Goal: Task Accomplishment & Management: Manage account settings

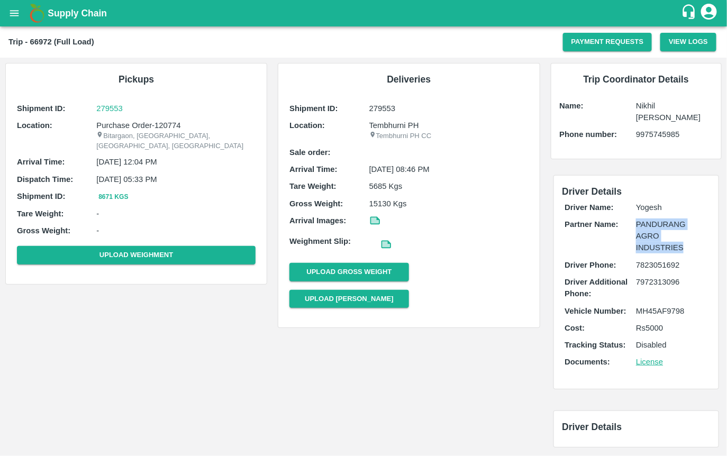
drag, startPoint x: 635, startPoint y: 224, endPoint x: 690, endPoint y: 248, distance: 59.9
click at [690, 248] on p "PANDURANG AGRO INDUSTRIES" at bounding box center [671, 235] width 71 height 35
copy p "PANDURANG AGRO INDUSTRIES"
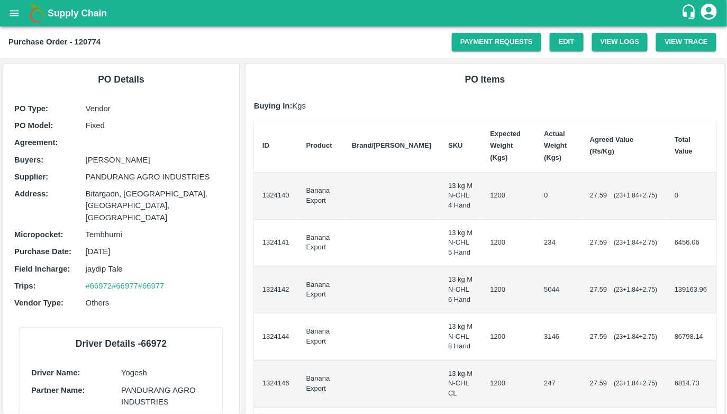
click at [9, 15] on icon "open drawer" at bounding box center [14, 13] width 12 height 12
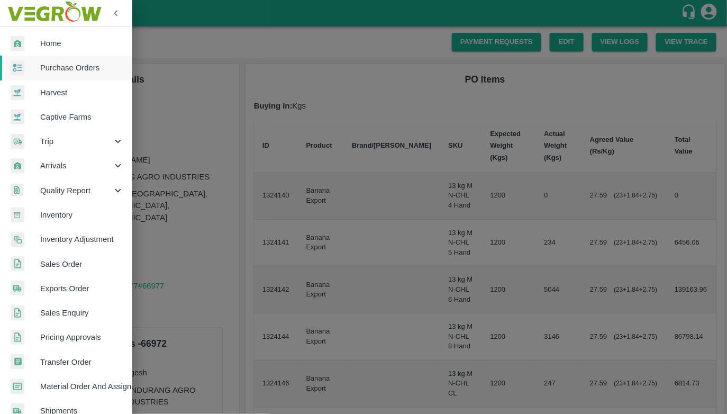
click at [49, 70] on span "Purchase Orders" at bounding box center [82, 68] width 84 height 12
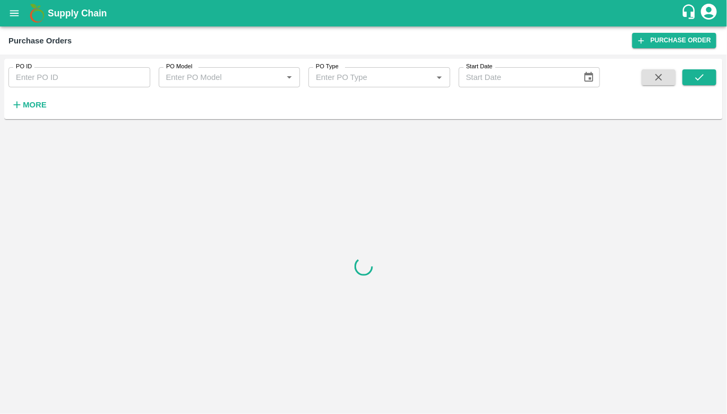
click at [20, 106] on icon "button" at bounding box center [17, 105] width 12 height 12
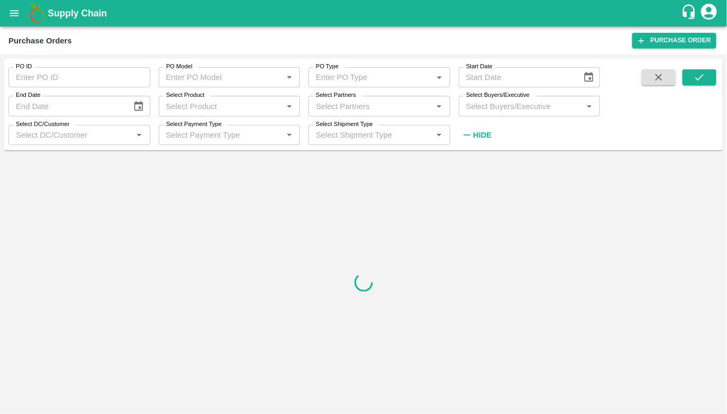
click at [339, 105] on input "Select Partners" at bounding box center [371, 106] width 118 height 14
paste input "PANDURANG AGRO INDUSTRIES"
type input "PANDURANG AGRO INDUSTRIES"
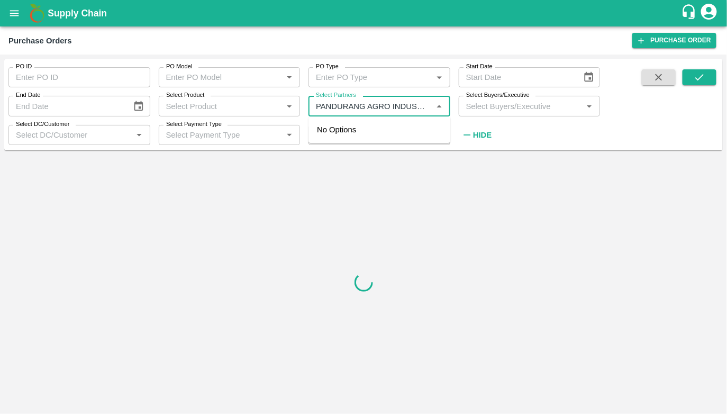
scroll to position [0, 13]
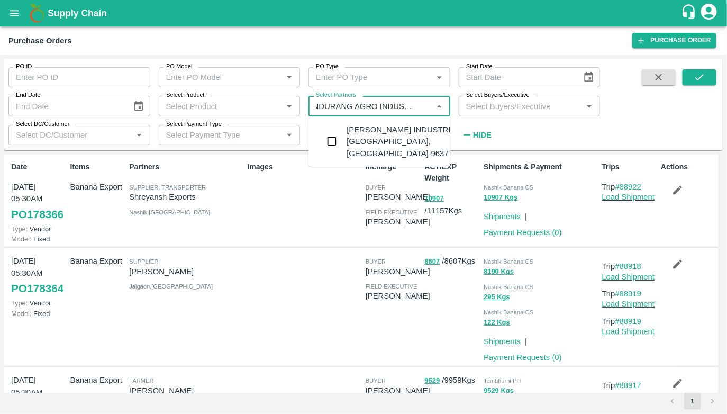
click at [331, 141] on input "checkbox" at bounding box center [331, 141] width 21 height 21
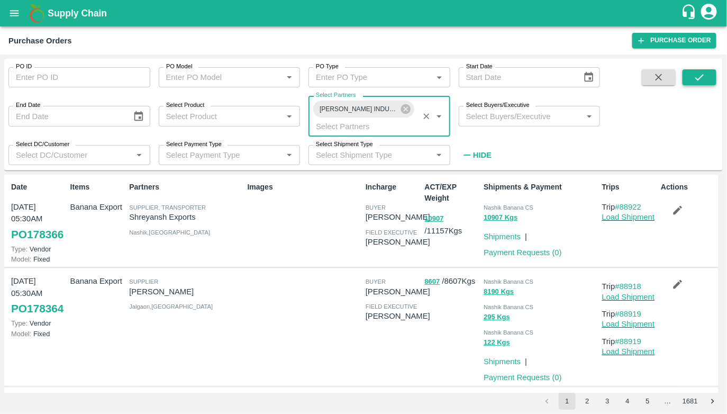
click at [688, 75] on button "submit" at bounding box center [699, 77] width 34 height 16
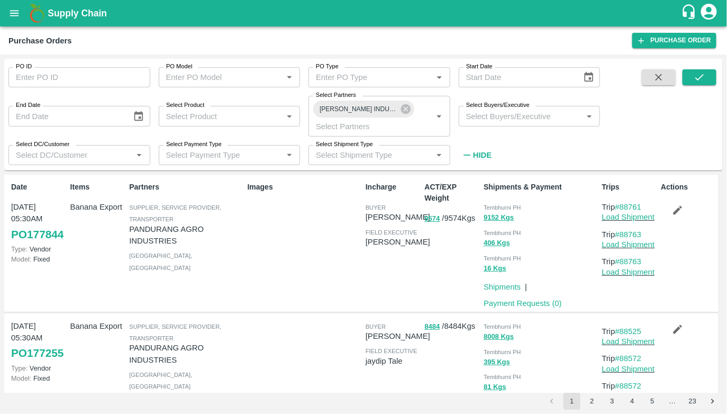
click at [672, 210] on icon "button" at bounding box center [678, 210] width 12 height 12
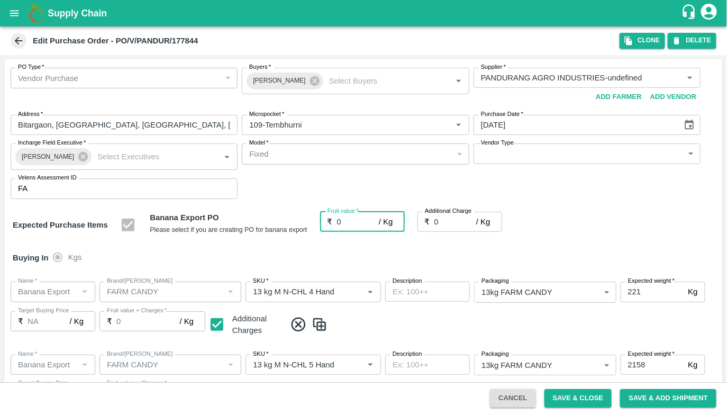
click at [353, 220] on input "0" at bounding box center [358, 222] width 42 height 20
type input "20"
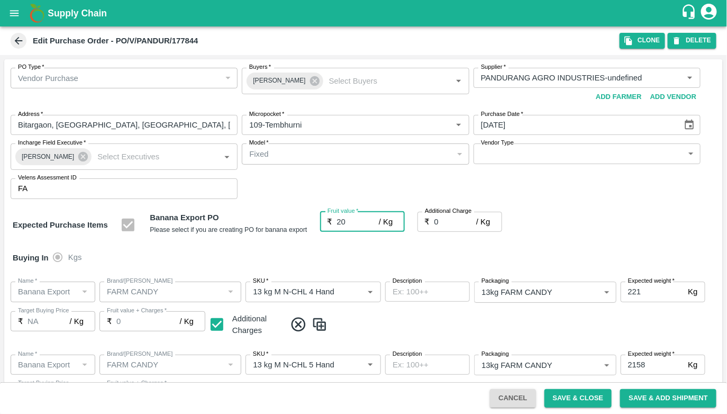
type input "20"
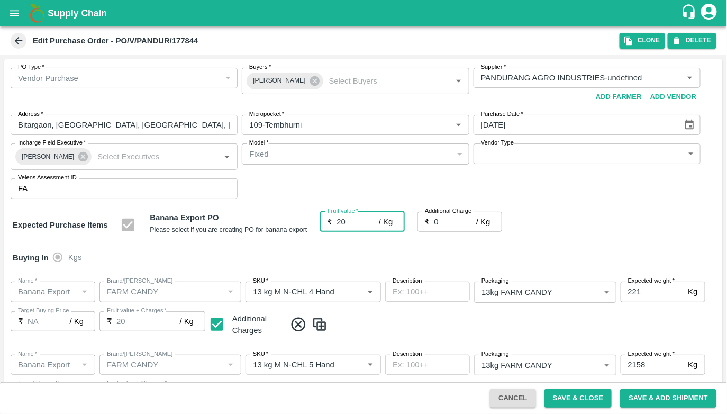
click at [439, 220] on input "0" at bounding box center [455, 222] width 42 height 20
type input "5"
type input "25"
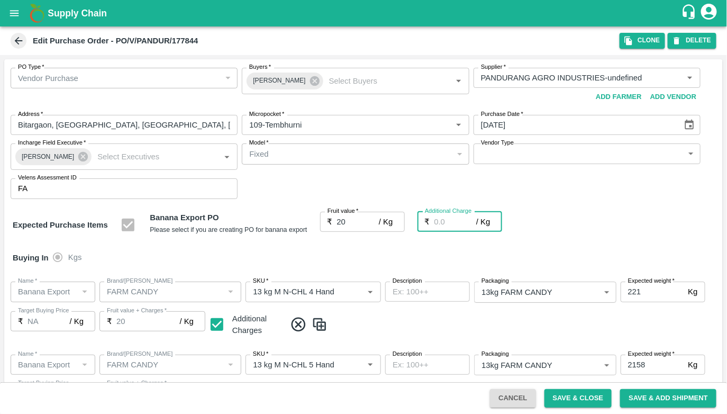
type input "25"
type input "3"
type input "23"
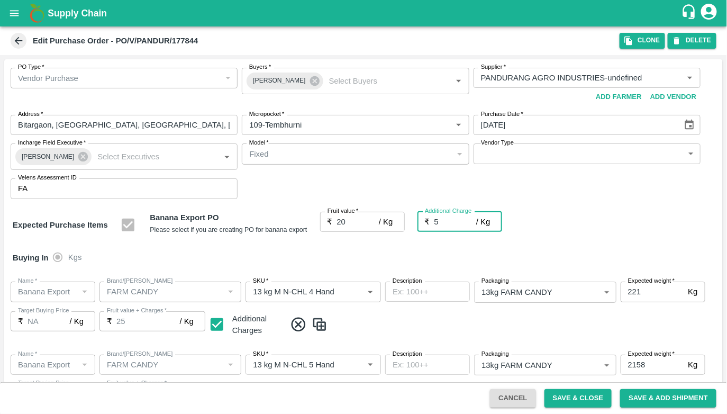
type input "23"
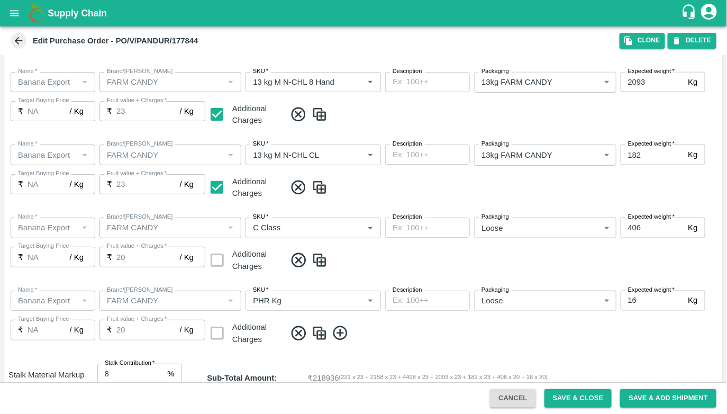
scroll to position [533, 0]
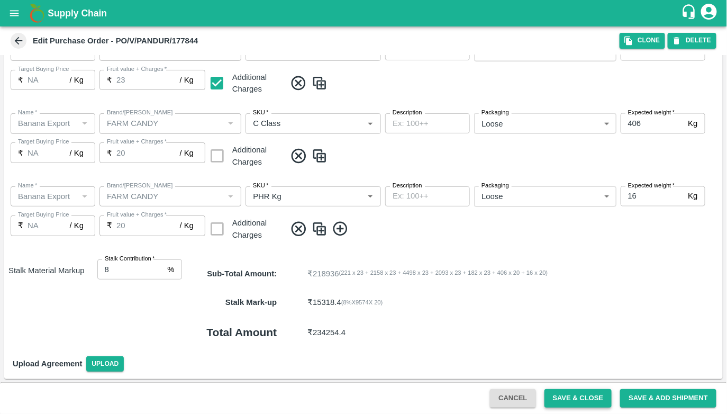
type input "3"
click at [580, 394] on button "Save & Close" at bounding box center [578, 398] width 68 height 19
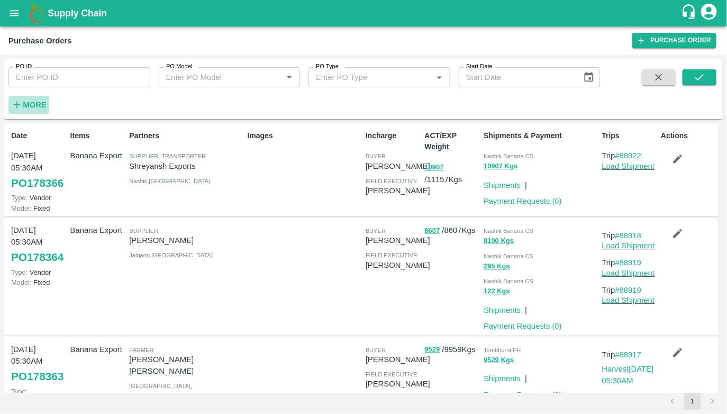
click at [42, 103] on strong "More" at bounding box center [35, 105] width 24 height 8
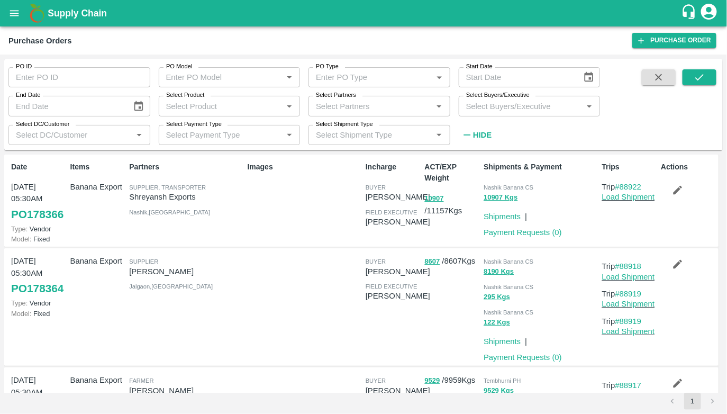
click at [345, 106] on input "Select Partners" at bounding box center [371, 106] width 118 height 14
paste input "PANDURANG AGRO INDUSTRIES"
type input "PANDURANG AGRO INDUSTRIES"
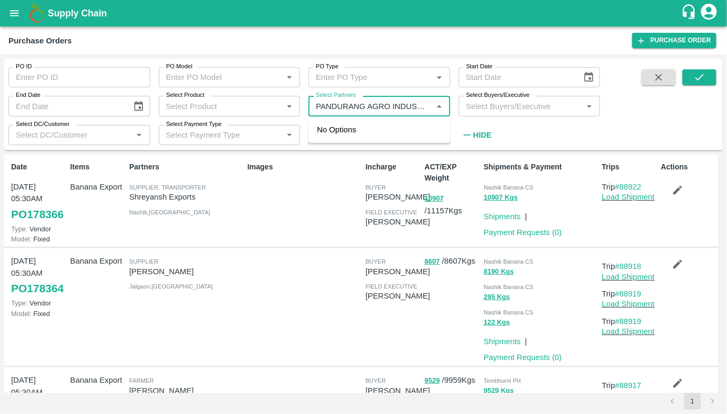
scroll to position [0, 13]
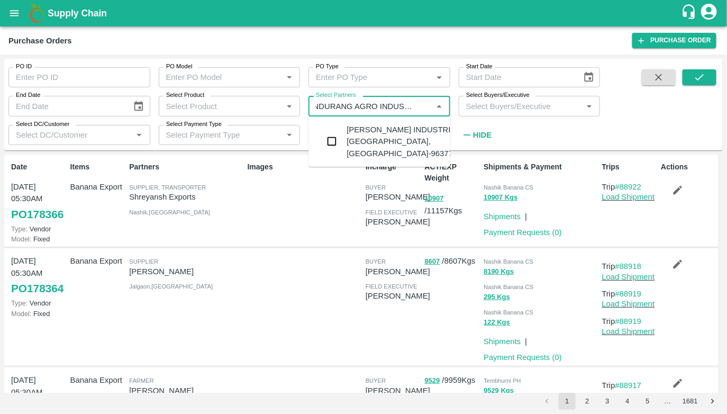
click at [343, 133] on div "PANDURANG AGRO INDUSTRIES-Bitargaon, Solapur-9637756555" at bounding box center [379, 142] width 142 height 42
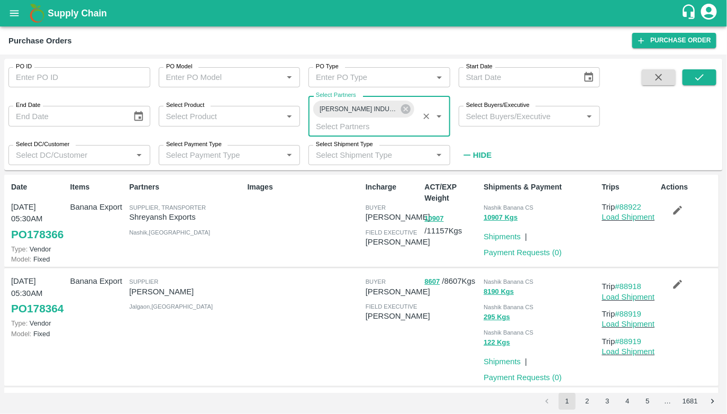
scroll to position [0, 0]
click at [696, 79] on icon "submit" at bounding box center [699, 77] width 12 height 12
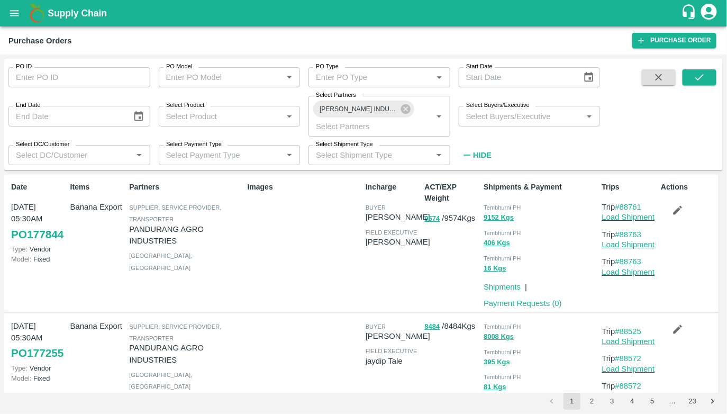
click at [23, 244] on link "PO 177844" at bounding box center [37, 234] width 52 height 19
click at [24, 244] on link "PO 177844" at bounding box center [37, 234] width 52 height 19
click at [338, 107] on span "PANDURANG AGRO INDUSTRIES-Bitargaon, Solapur-9637756555" at bounding box center [358, 109] width 90 height 11
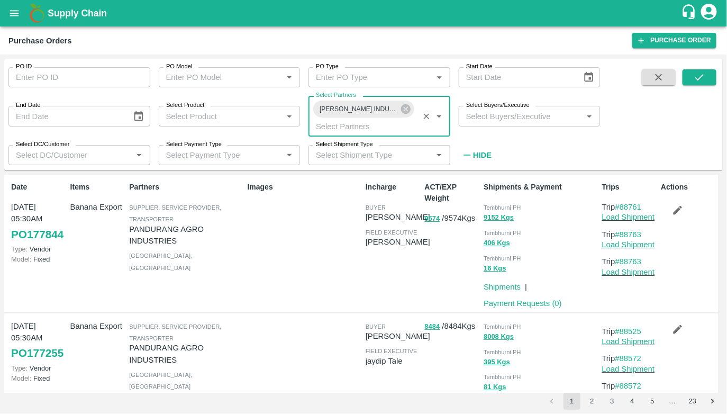
click at [338, 107] on span "PANDURANG AGRO INDUSTRIES-Bitargaon, Solapur-9637756555" at bounding box center [358, 109] width 90 height 11
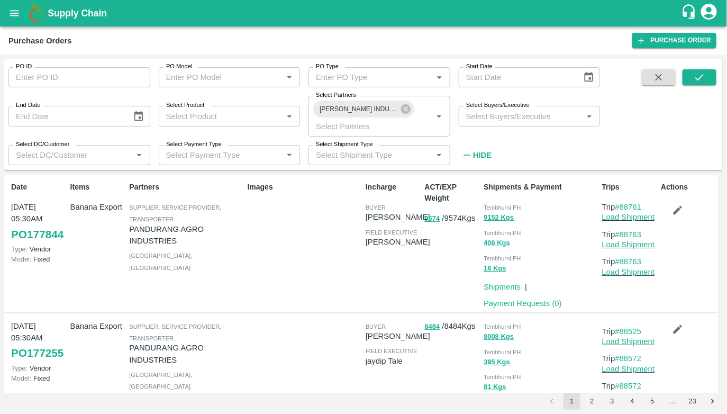
click at [170, 227] on p "PANDURANG AGRO INDUSTRIES" at bounding box center [186, 235] width 114 height 24
copy p "PANDURANG AGRO INDUSTRIES"
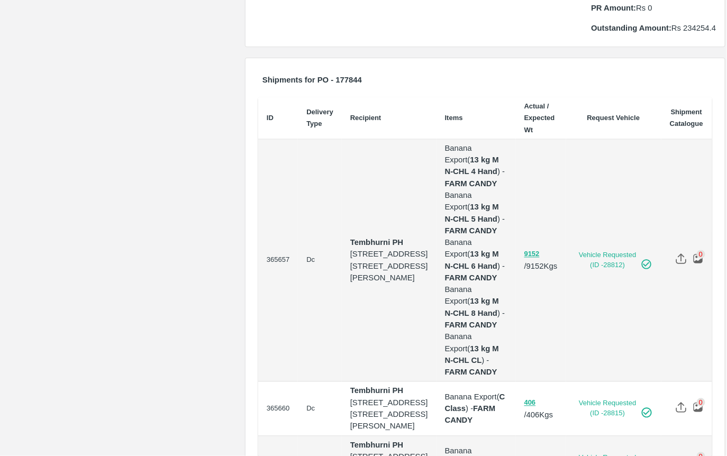
scroll to position [507, 0]
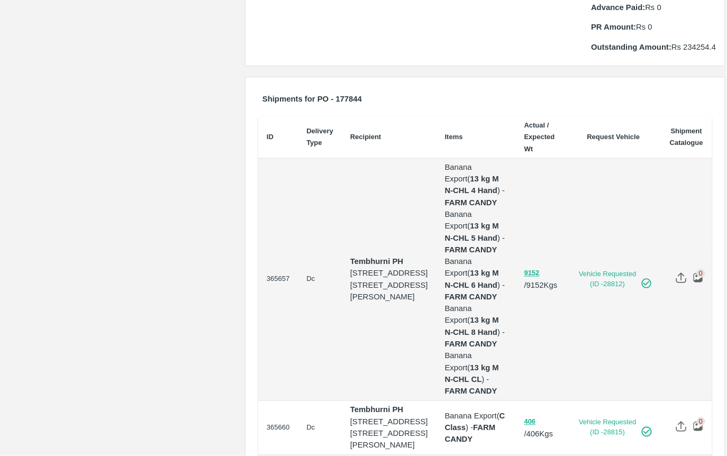
click at [274, 223] on td "365657" at bounding box center [278, 280] width 40 height 243
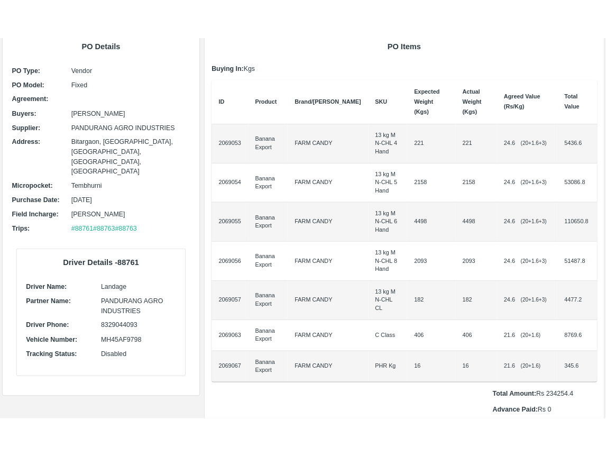
scroll to position [0, 0]
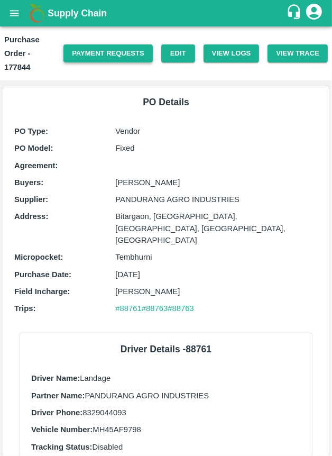
click at [85, 44] on link "Payment Requests" at bounding box center [107, 53] width 89 height 19
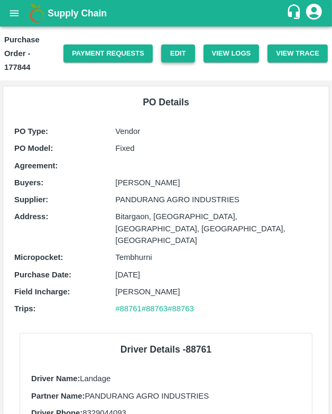
click at [172, 57] on link "Edit" at bounding box center [178, 53] width 34 height 19
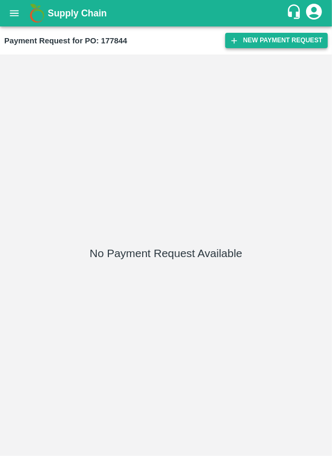
click at [263, 38] on button "New Payment Request" at bounding box center [276, 40] width 103 height 15
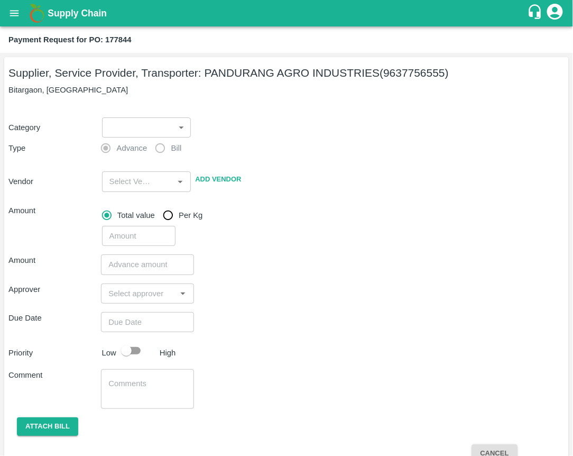
click at [145, 133] on body "Supply Chain Payment Request for PO: 177844 Supplier, Service Provider, Transpo…" at bounding box center [286, 228] width 573 height 456
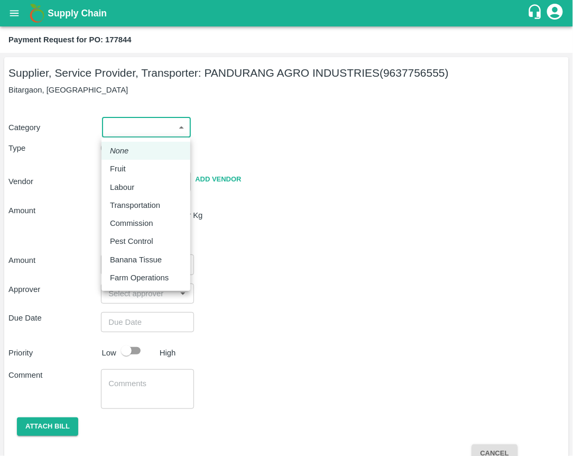
click at [125, 164] on p "Fruit" at bounding box center [118, 169] width 16 height 12
type input "1"
type input "PANDURANG AGRO INDUSTRIES - 9637756555(Supplier, Service Provider, Transporter)"
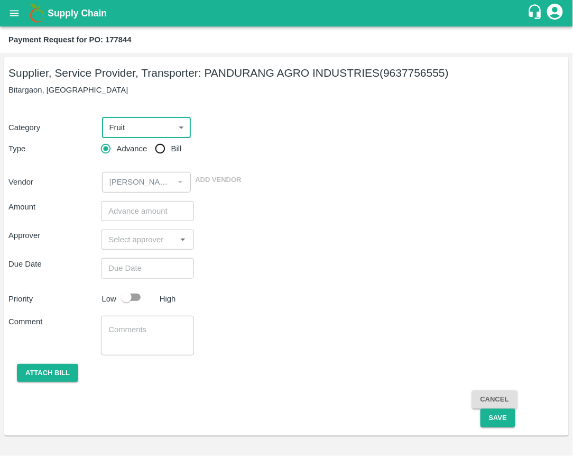
click at [160, 141] on input "Bill" at bounding box center [160, 148] width 21 height 21
radio input "true"
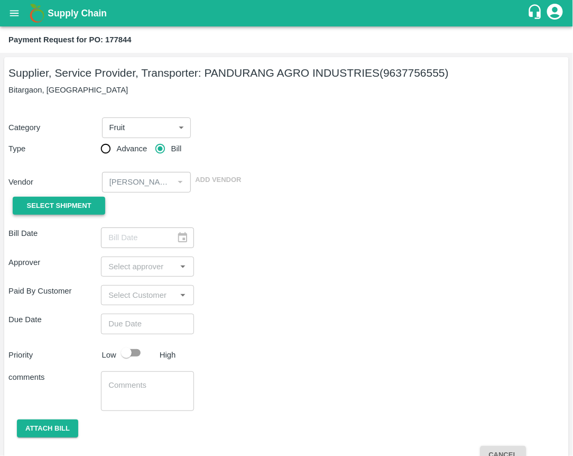
click at [82, 207] on span "Select Shipment" at bounding box center [59, 206] width 65 height 12
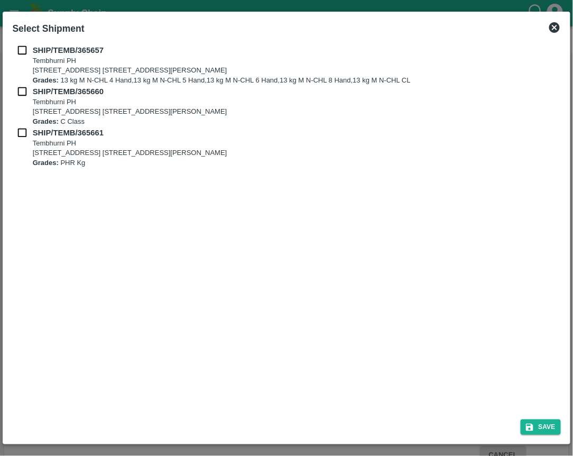
click at [31, 54] on input "checkbox" at bounding box center [22, 50] width 20 height 12
checkbox input "true"
click at [33, 83] on b "Grades:" at bounding box center [46, 80] width 26 height 8
click at [29, 87] on input "checkbox" at bounding box center [22, 92] width 20 height 12
checkbox input "true"
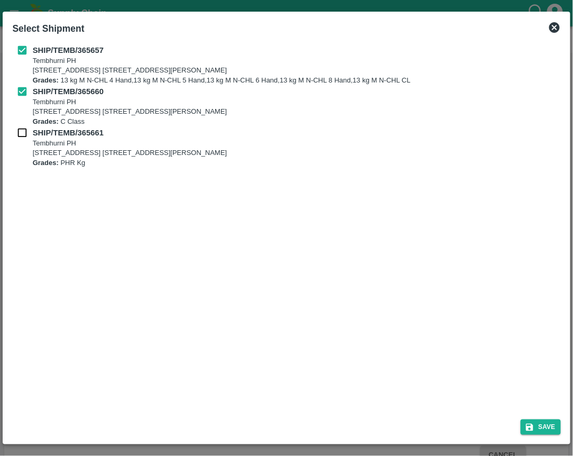
click at [35, 133] on b "SHIP/TEMB/365661" at bounding box center [68, 133] width 71 height 8
checkbox input "true"
click at [532, 430] on icon "submit" at bounding box center [529, 427] width 7 height 7
type input "22/09/2025"
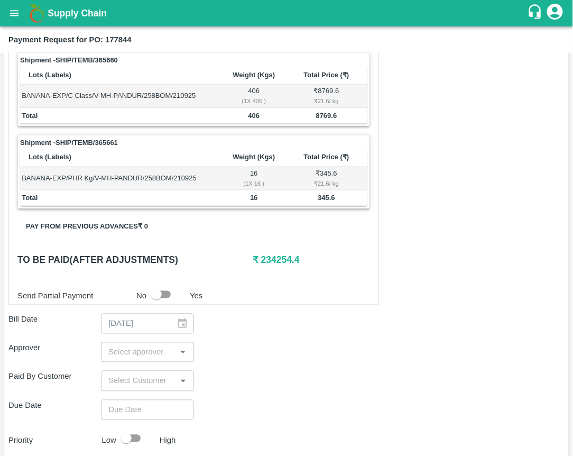
scroll to position [459, 0]
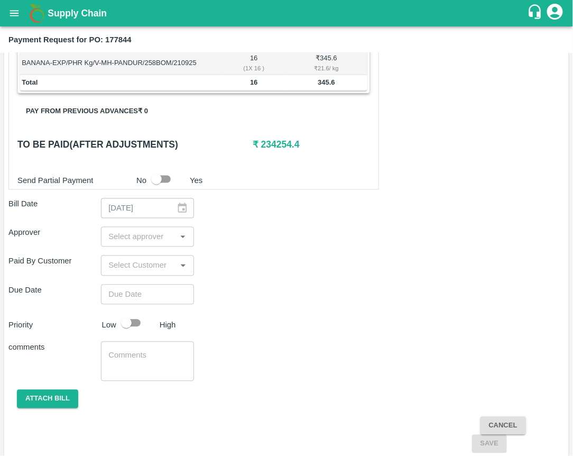
click at [156, 239] on input "input" at bounding box center [138, 237] width 69 height 14
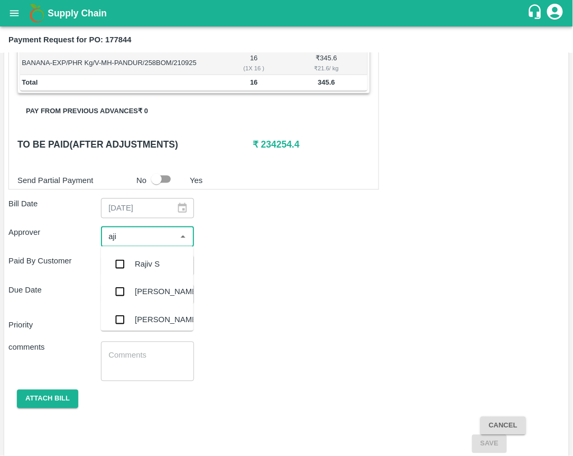
type input "ajit"
click at [129, 252] on div "[PERSON_NAME]" at bounding box center [147, 264] width 93 height 28
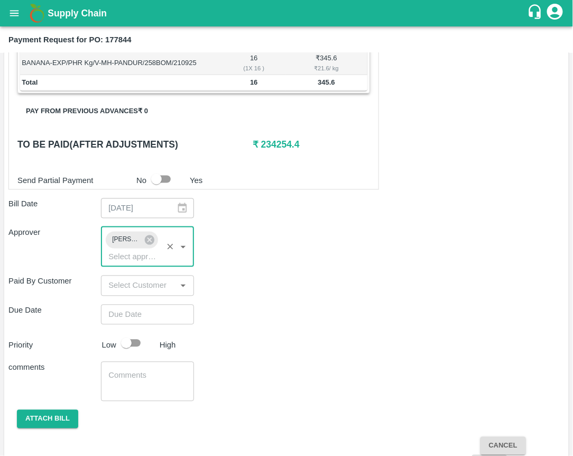
click at [145, 316] on input "Choose date" at bounding box center [143, 315] width 85 height 20
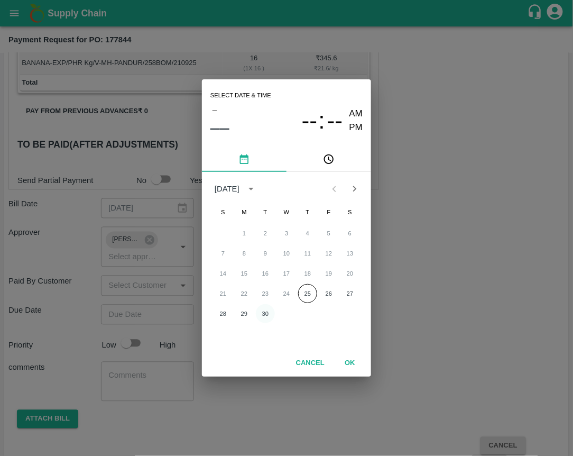
click at [265, 315] on button "30" at bounding box center [265, 313] width 19 height 19
type input "30/09/2025 12:00 AM"
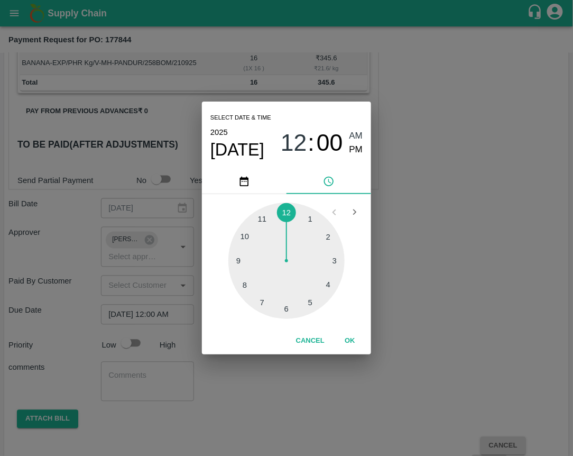
click at [347, 334] on button "OK" at bounding box center [350, 341] width 34 height 19
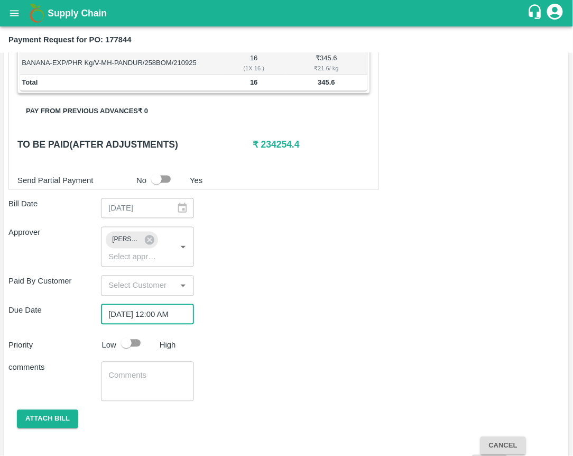
scroll to position [488, 0]
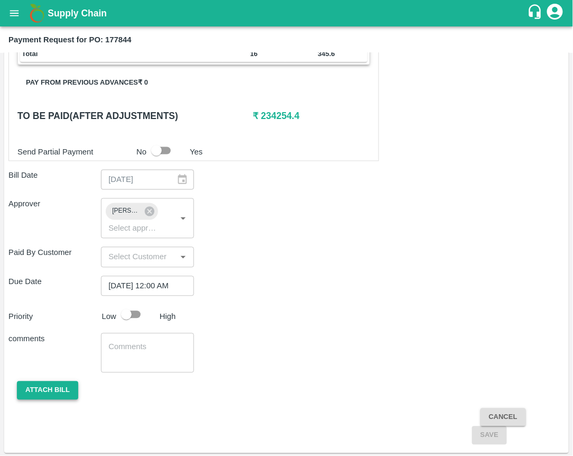
click at [45, 384] on button "Attach bill" at bounding box center [47, 390] width 61 height 19
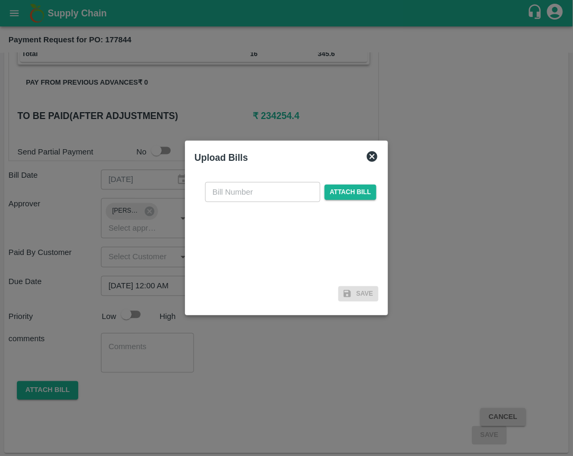
click at [265, 193] on input "text" at bounding box center [262, 192] width 115 height 20
type input "23423"
click at [325, 194] on span "Attach bill" at bounding box center [351, 192] width 52 height 15
click at [0, 0] on input "Attach bill" at bounding box center [0, 0] width 0 height 0
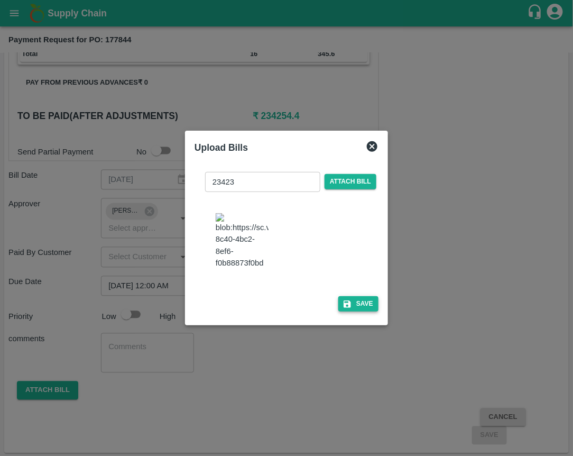
click at [352, 312] on button "Save" at bounding box center [359, 303] width 40 height 15
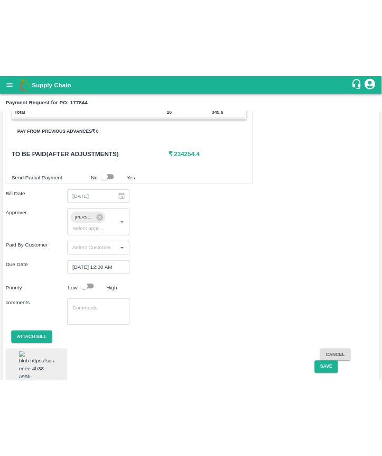
scroll to position [540, 0]
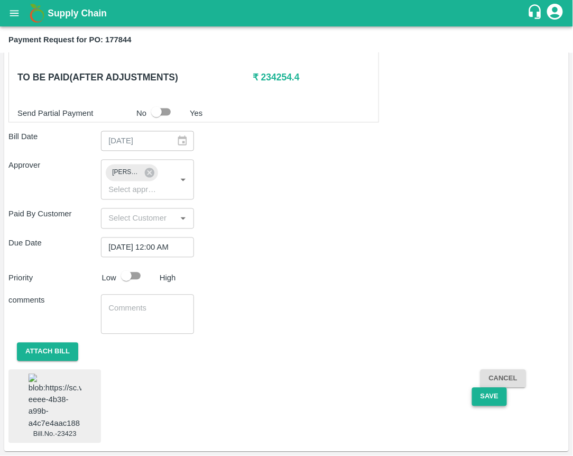
click at [490, 388] on button "Save" at bounding box center [489, 397] width 35 height 19
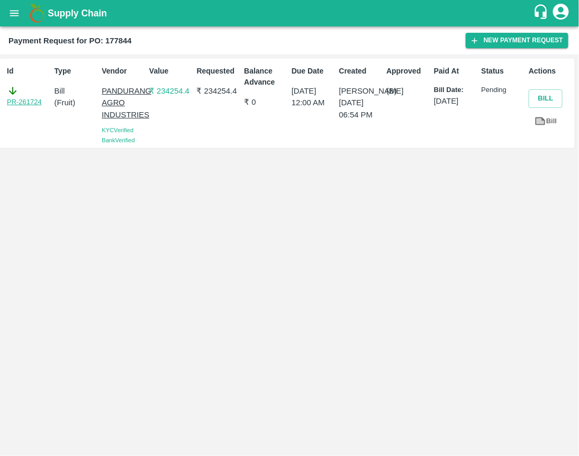
click at [34, 100] on link "PR-261724" at bounding box center [24, 102] width 35 height 11
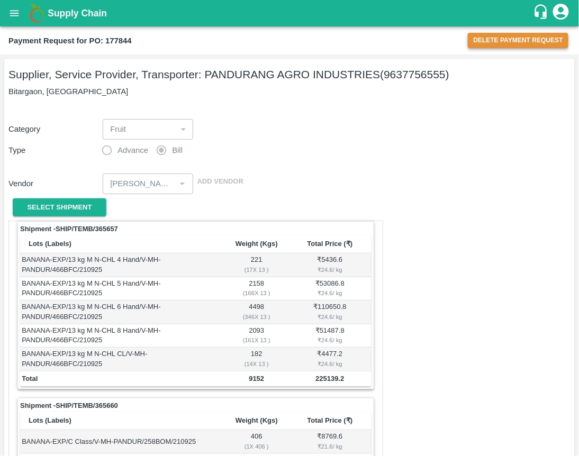
click at [507, 36] on button "Delete Payment Request" at bounding box center [518, 40] width 101 height 15
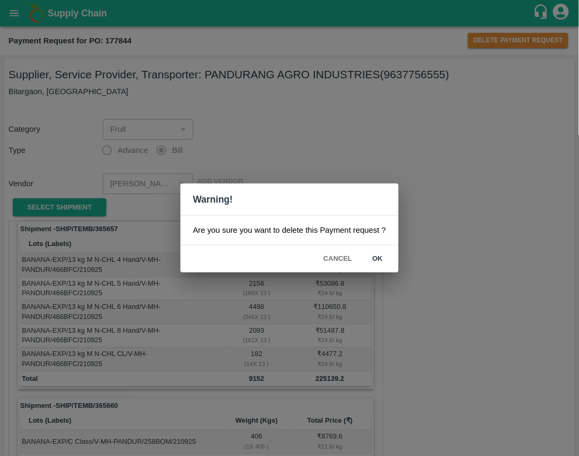
click at [382, 261] on button "ok" at bounding box center [377, 259] width 34 height 19
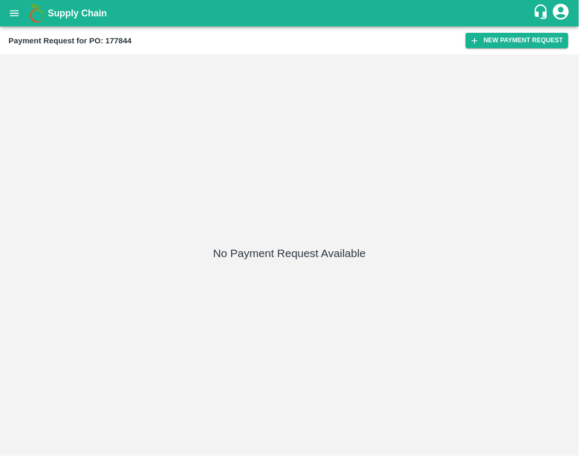
click at [111, 40] on b "Payment Request for PO: 177844" at bounding box center [69, 40] width 123 height 8
copy b "177844"
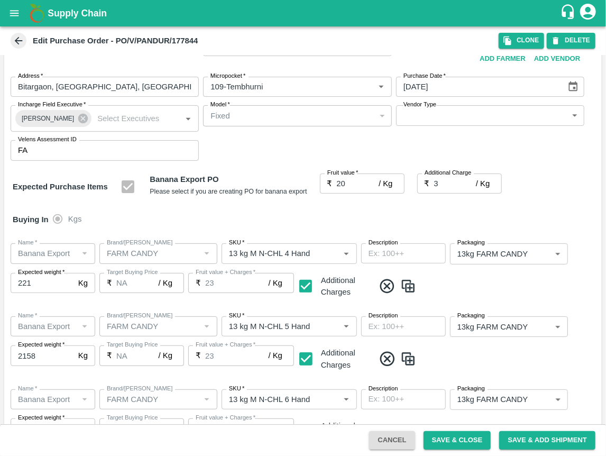
scroll to position [21, 0]
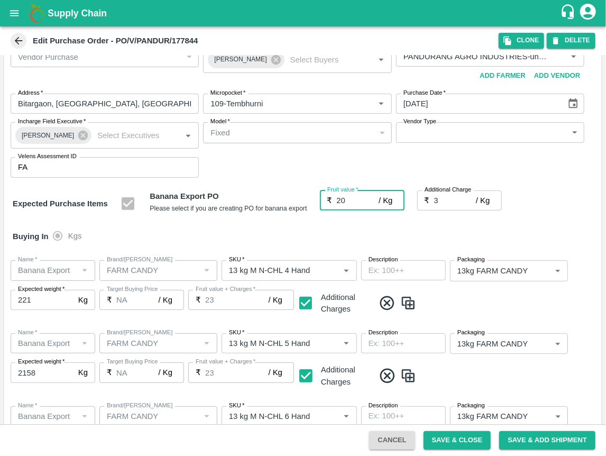
click at [332, 200] on input "20" at bounding box center [358, 200] width 42 height 20
type input "15"
type input "18"
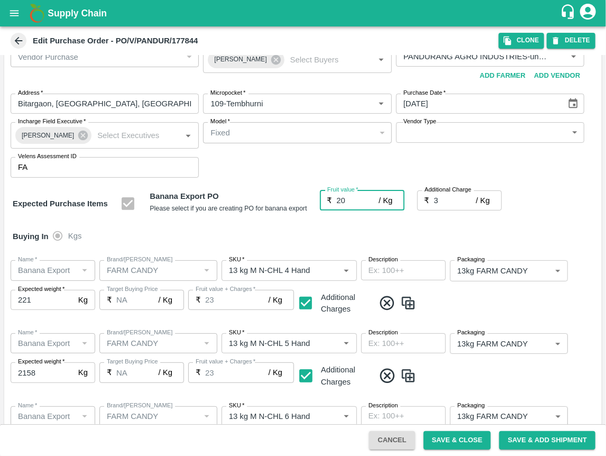
type input "18"
type input "15"
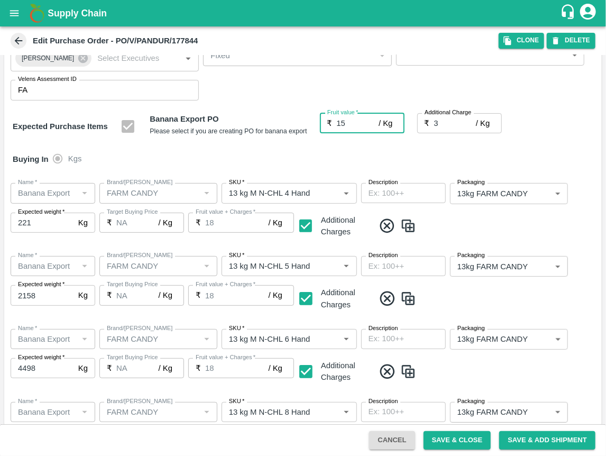
scroll to position [0, 0]
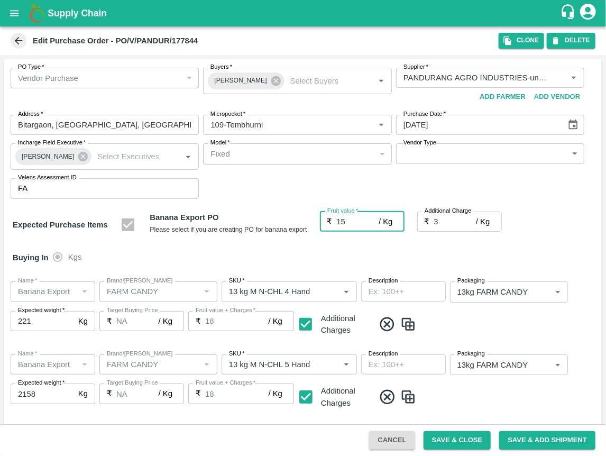
type input "3"
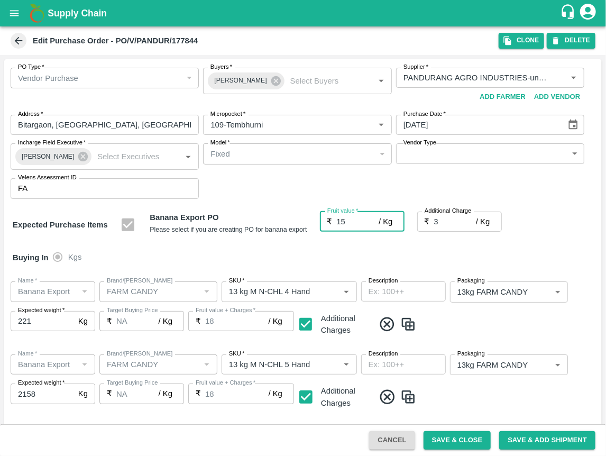
type input "0"
click at [332, 224] on input "3" at bounding box center [455, 222] width 42 height 20
type input "0"
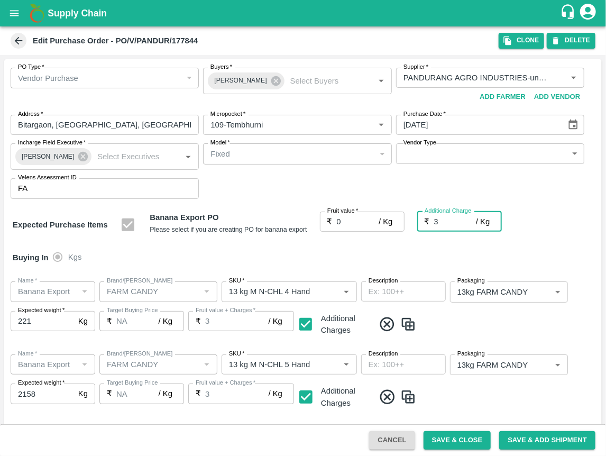
type input "0"
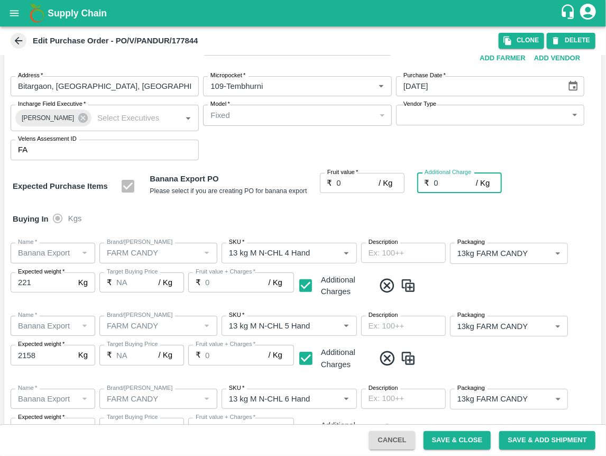
scroll to position [94, 0]
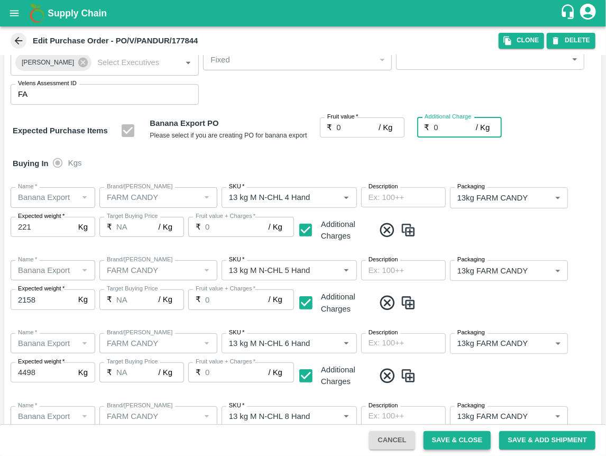
type input "0"
click at [332, 442] on button "Save & Close" at bounding box center [458, 440] width 68 height 19
